Goal: Task Accomplishment & Management: Manage account settings

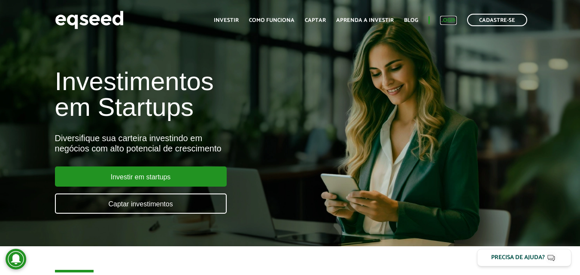
click at [450, 18] on link "Login" at bounding box center [448, 21] width 17 height 6
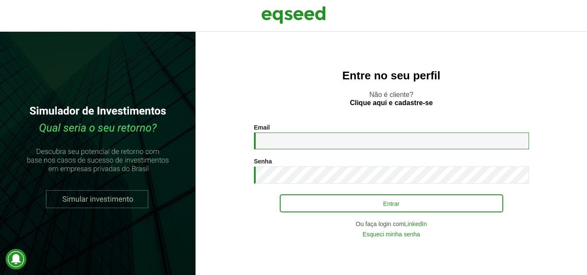
type input "**********"
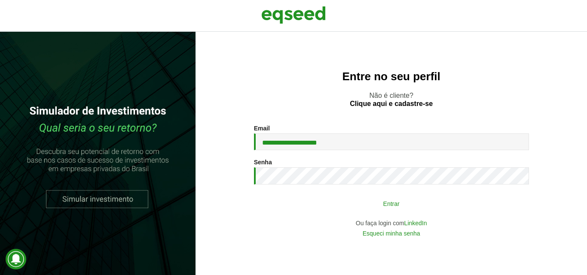
click at [342, 201] on button "Entrar" at bounding box center [391, 203] width 223 height 16
